Goal: Book appointment/travel/reservation

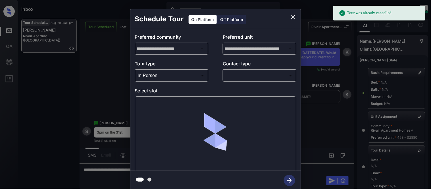
scroll to position [95, 0]
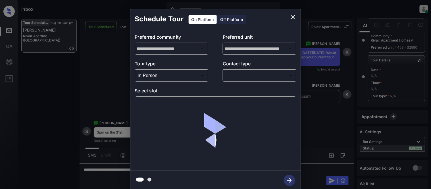
click at [240, 72] on body "Inbox [PERSON_NAME] Cataag Online Set yourself offline Set yourself on break Pr…" at bounding box center [215, 94] width 431 height 189
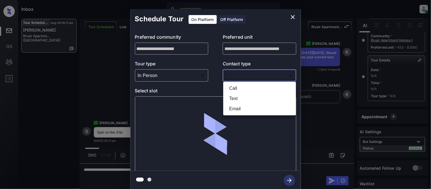
click at [247, 93] on li "Text" at bounding box center [260, 98] width 70 height 10
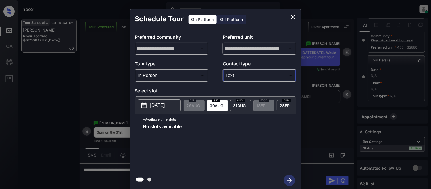
type input "****"
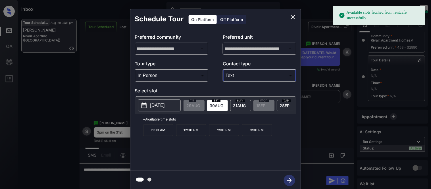
click at [231, 106] on div "Available slots fetched from rentcafe successfully Inbox Kristina Cataag Online…" at bounding box center [215, 94] width 431 height 189
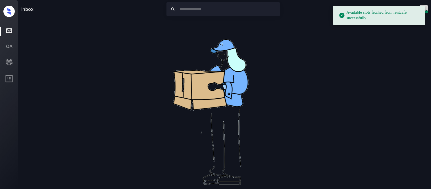
click at [343, 30] on div "No leads are available right now" at bounding box center [224, 112] width 406 height 187
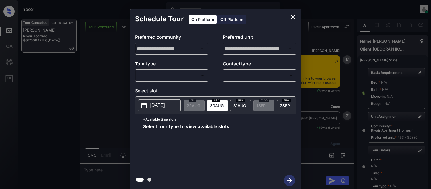
click at [190, 77] on body "Inbox Kristina Cataag Online Set yourself offline Set yourself on break Profile…" at bounding box center [215, 94] width 431 height 189
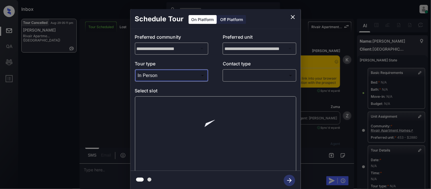
type input "********"
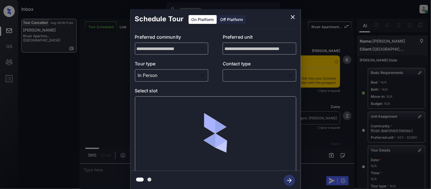
click at [240, 78] on div at bounding box center [215, 94] width 431 height 189
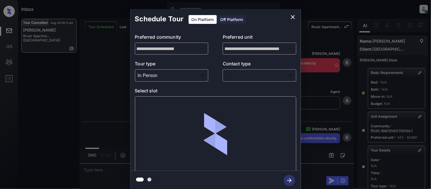
scroll to position [95, 0]
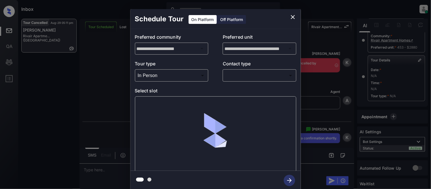
click at [239, 75] on body "Inbox Kristina Cataag Online Set yourself offline Set yourself on break Profile…" at bounding box center [215, 94] width 431 height 189
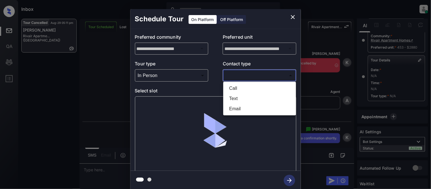
click at [234, 93] on li "Call" at bounding box center [260, 88] width 70 height 10
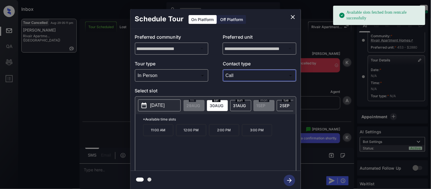
click at [234, 75] on body "Available slots fetched from rentcafe successfully Inbox Kristina Cataag Online…" at bounding box center [215, 94] width 431 height 189
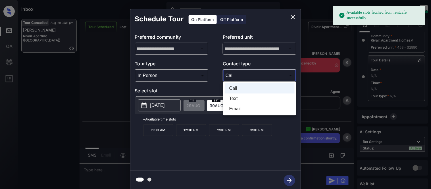
click at [231, 101] on li "Text" at bounding box center [260, 98] width 70 height 10
type input "****"
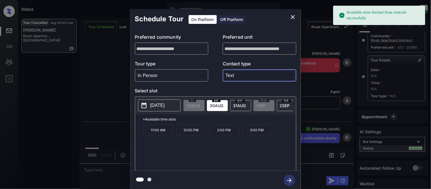
click at [234, 108] on div "sun 31 AUG" at bounding box center [240, 105] width 21 height 11
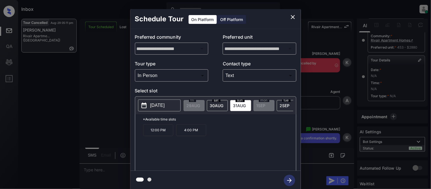
click at [196, 136] on p "4:00 PM" at bounding box center [191, 130] width 30 height 12
click at [289, 180] on icon "button" at bounding box center [289, 180] width 5 height 5
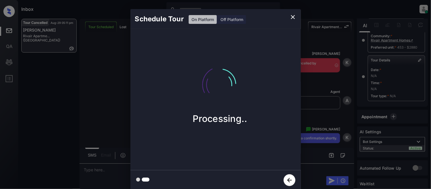
click at [311, 136] on div "Schedule Tour On Platform Off Platform Processing.." at bounding box center [215, 99] width 431 height 199
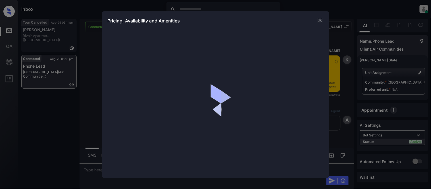
scroll to position [545, 0]
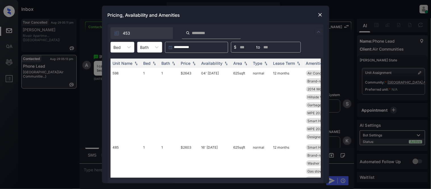
click at [123, 49] on div "Bed" at bounding box center [117, 47] width 13 height 8
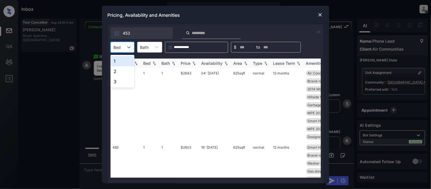
click at [129, 60] on div "1" at bounding box center [122, 61] width 24 height 10
click at [181, 65] on div "Price" at bounding box center [186, 63] width 10 height 5
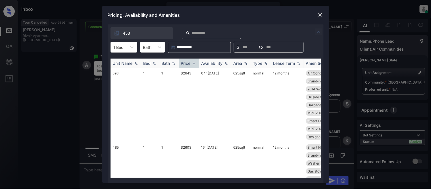
click at [181, 65] on div "Price" at bounding box center [186, 63] width 10 height 5
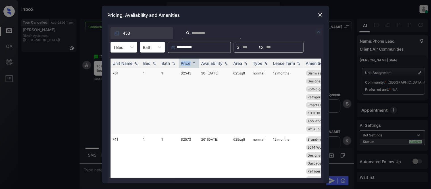
click at [191, 70] on td "$2543" at bounding box center [189, 101] width 20 height 66
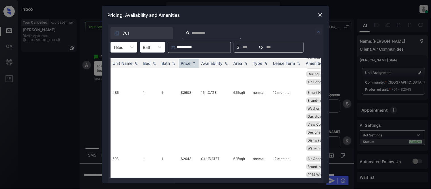
scroll to position [80, 0]
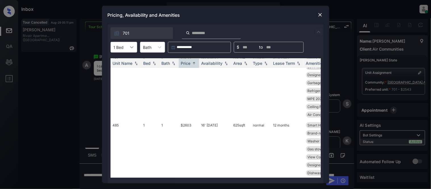
click at [130, 46] on icon at bounding box center [132, 47] width 6 height 6
click at [120, 74] on div "2" at bounding box center [123, 71] width 27 height 10
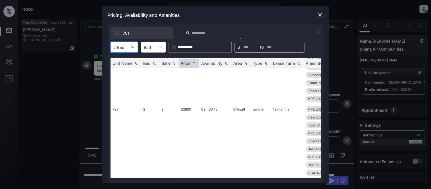
scroll to position [679, 0]
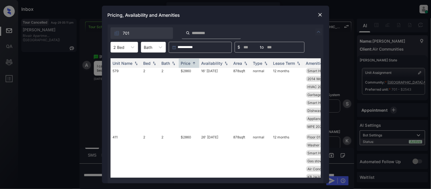
click at [321, 14] on img at bounding box center [320, 15] width 6 height 6
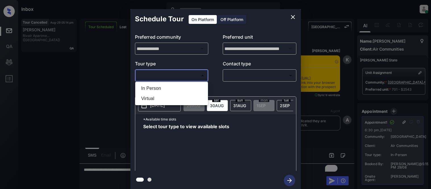
click at [154, 90] on li "In Person" at bounding box center [172, 88] width 70 height 10
type input "********"
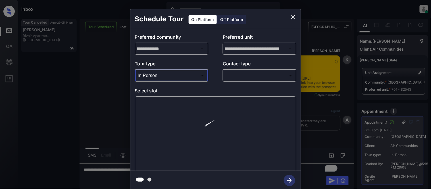
scroll to position [545, 0]
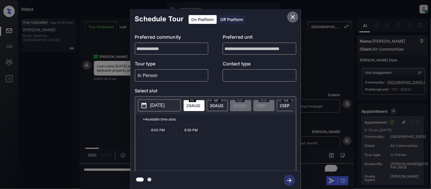
click at [289, 18] on icon "close" at bounding box center [292, 17] width 7 height 7
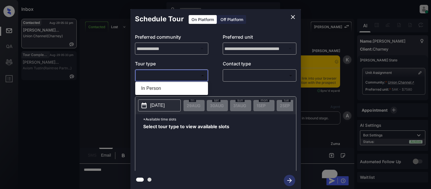
drag, startPoint x: 0, startPoint y: 0, endPoint x: 239, endPoint y: 76, distance: 251.1
click at [160, 86] on li "In Person" at bounding box center [172, 88] width 70 height 10
click at [226, 72] on div at bounding box center [215, 94] width 431 height 189
type input "********"
click at [239, 76] on div at bounding box center [215, 94] width 431 height 189
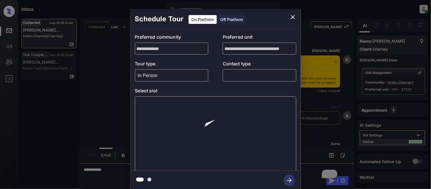
scroll to position [2657, 0]
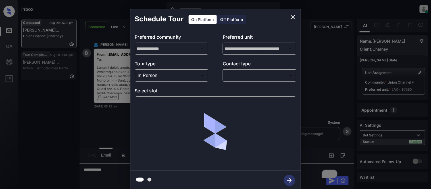
click at [237, 74] on body "Inbox [PERSON_NAME] Cataag Online Set yourself offline Set yourself on break Pr…" at bounding box center [215, 94] width 431 height 189
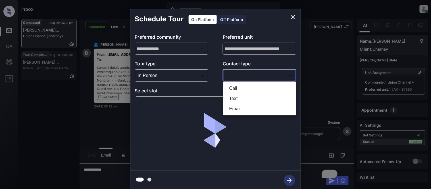
click at [234, 95] on li "Text" at bounding box center [260, 98] width 70 height 10
type input "****"
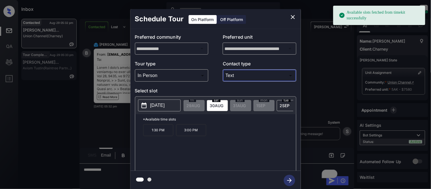
click at [165, 105] on p "2025-08-30" at bounding box center [157, 105] width 14 height 7
drag, startPoint x: 148, startPoint y: 135, endPoint x: 169, endPoint y: 134, distance: 21.9
click at [169, 134] on p "1:30 PM" at bounding box center [158, 130] width 30 height 12
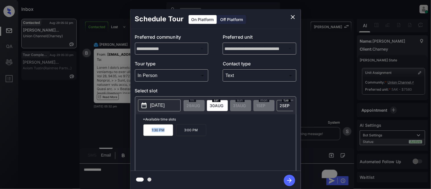
copy p "1:30 PM"
click at [292, 21] on button "close" at bounding box center [292, 16] width 11 height 11
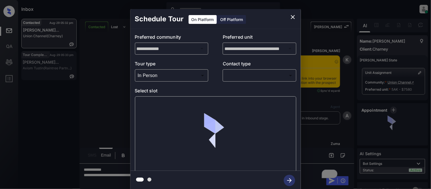
click at [234, 74] on body "Inbox [PERSON_NAME] Cataag Online Set yourself offline Set yourself on break Pr…" at bounding box center [215, 94] width 431 height 189
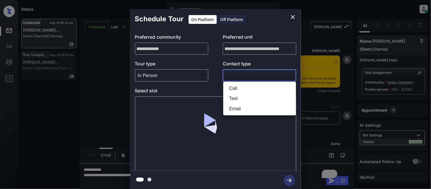
scroll to position [2247, 0]
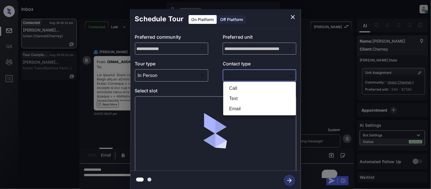
click at [233, 96] on li "Text" at bounding box center [260, 98] width 70 height 10
type input "****"
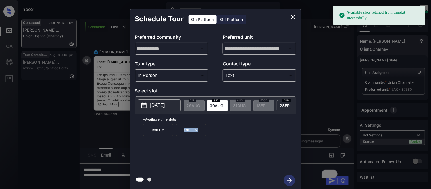
drag, startPoint x: 182, startPoint y: 135, endPoint x: 198, endPoint y: 136, distance: 15.6
click at [198, 136] on p "3:00 PM" at bounding box center [191, 130] width 30 height 12
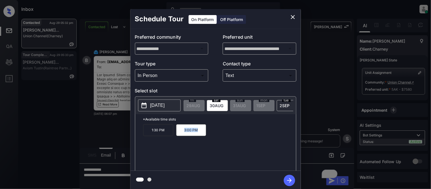
copy p "3:00 PM"
click at [112, 49] on div "**********" at bounding box center [215, 99] width 431 height 199
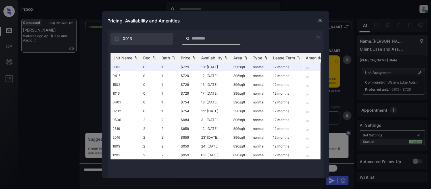
scroll to position [394, 0]
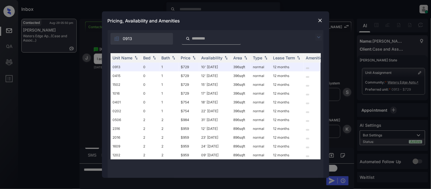
click at [319, 39] on img at bounding box center [318, 37] width 7 height 7
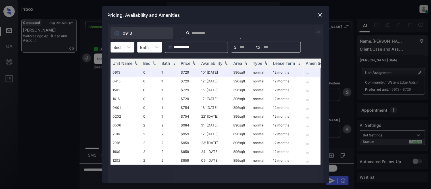
click at [123, 46] on div "Bed" at bounding box center [117, 47] width 13 height 8
click at [121, 62] on div "0" at bounding box center [122, 61] width 24 height 10
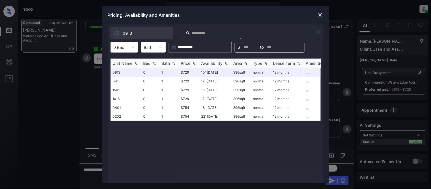
click at [191, 61] on img at bounding box center [194, 63] width 6 height 4
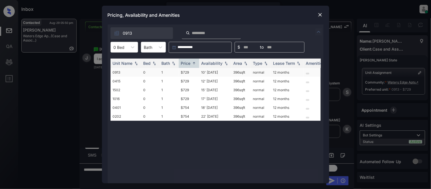
click at [185, 72] on td "$729" at bounding box center [189, 72] width 20 height 9
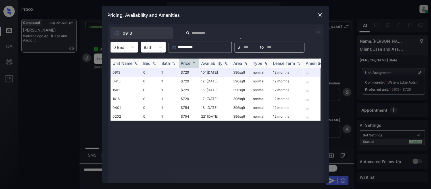
drag, startPoint x: 185, startPoint y: 72, endPoint x: 289, endPoint y: 61, distance: 103.9
click at [185, 72] on td "$729" at bounding box center [189, 72] width 20 height 9
click at [321, 13] on img at bounding box center [320, 15] width 6 height 6
